Goal: Transaction & Acquisition: Purchase product/service

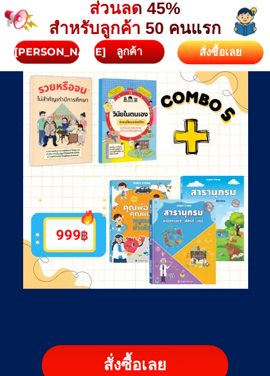
scroll to position [4620, 0]
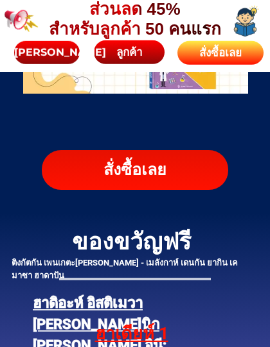
click at [67, 176] on div "สั่งซื้อเลย" at bounding box center [135, 170] width 187 height 24
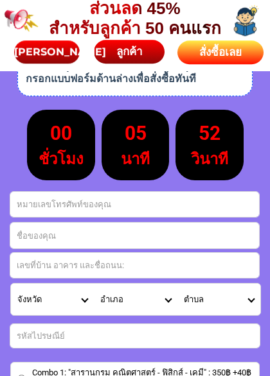
scroll to position [5645, 0]
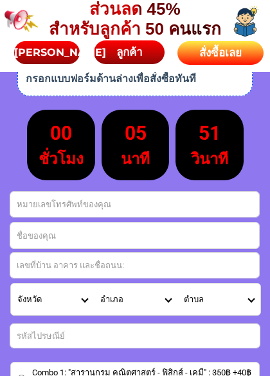
click at [236, 204] on input "Input phone_number" at bounding box center [134, 204] width 248 height 25
select select "66_R1908796"
type input "0656197894"
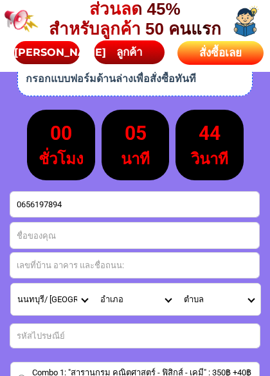
type input "Kong อนัมบุตร"
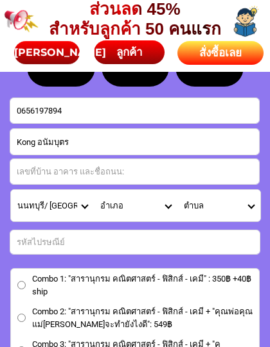
scroll to position [5739, 0]
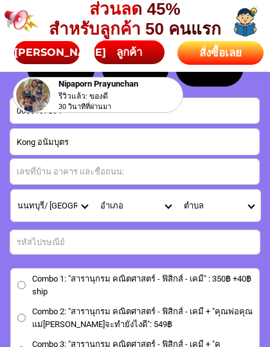
click at [161, 207] on select "อำเภอ ไทรน้อย/ Sai Noi บางกรวย/ [GEOGRAPHIC_DATA] บางบัวทอง/ [GEOGRAPHIC_DATA] …" at bounding box center [135, 205] width 83 height 31
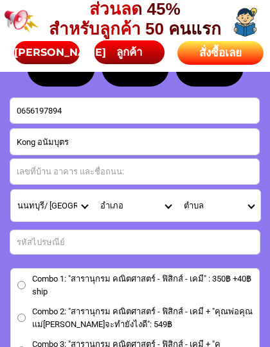
select select "66_R2688301"
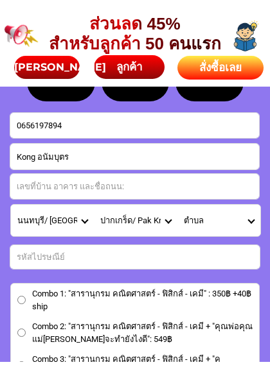
scroll to position [5740, 0]
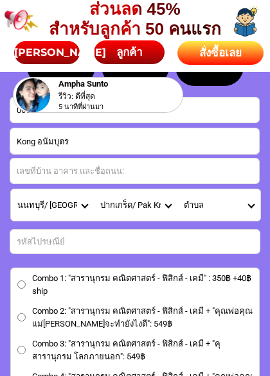
click at [247, 202] on select "ตำบล เกาะเกร็ด/ [GEOGRAPHIC_DATA] [PERSON_NAME]เกลือ/ [GEOGRAPHIC_DATA][PERSON_…" at bounding box center [218, 204] width 83 height 31
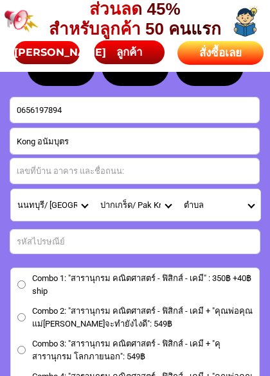
select select "66_R0000242"
click at [28, 175] on input "Input address" at bounding box center [134, 171] width 248 height 25
click at [26, 244] on input "Input number_input_1" at bounding box center [134, 242] width 249 height 24
type input "11120"
click at [21, 176] on input "Input address" at bounding box center [134, 171] width 248 height 25
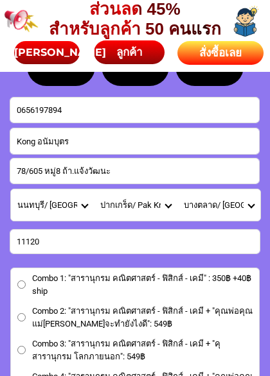
click at [67, 170] on input "78/605 หมู่8 ถ้า.แจ้งวัฒนะ" at bounding box center [134, 171] width 248 height 25
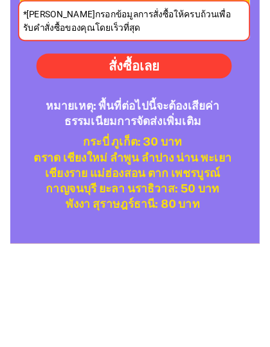
scroll to position [6140, 0]
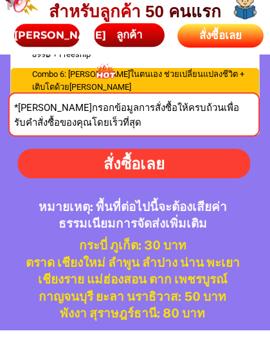
type input "78/605 หมู่8 ถ.แจ้งวัฒนะ"
click at [48, 168] on div "สั่งซื้อเลย" at bounding box center [133, 181] width 255 height 26
radio input "true"
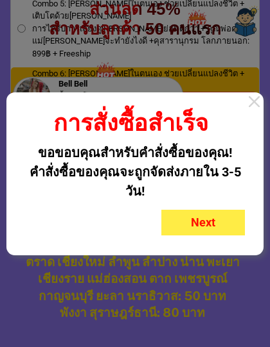
scroll to position [0, 0]
click at [226, 222] on div "Next" at bounding box center [202, 222] width 83 height 17
